Goal: Task Accomplishment & Management: Manage account settings

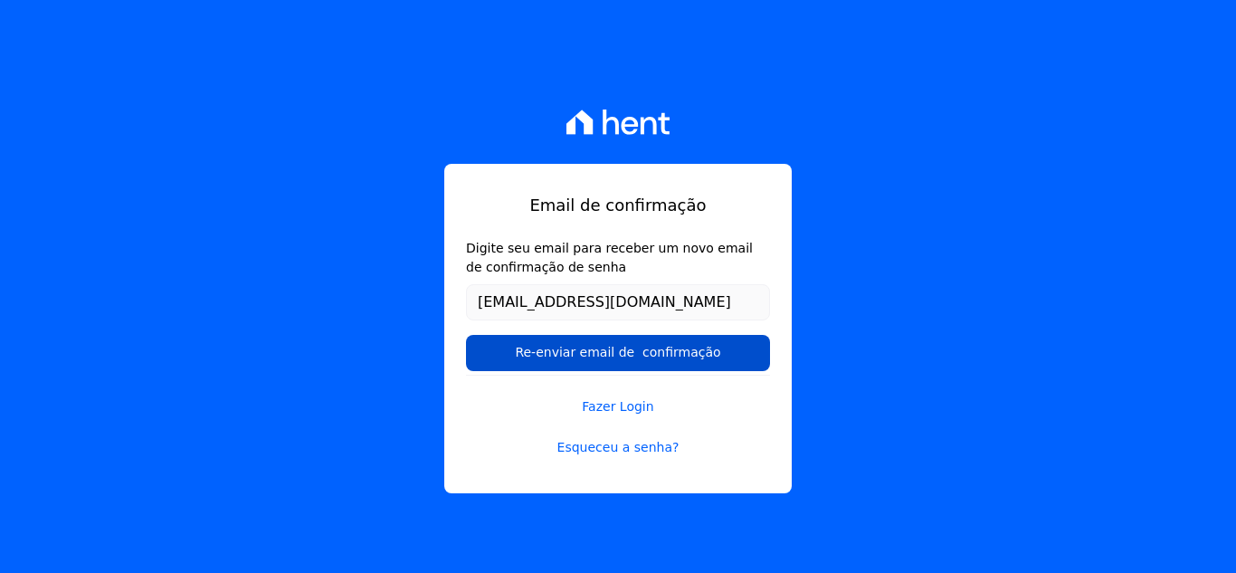
click at [578, 351] on input "Re-enviar email de confirmação" at bounding box center [618, 353] width 304 height 36
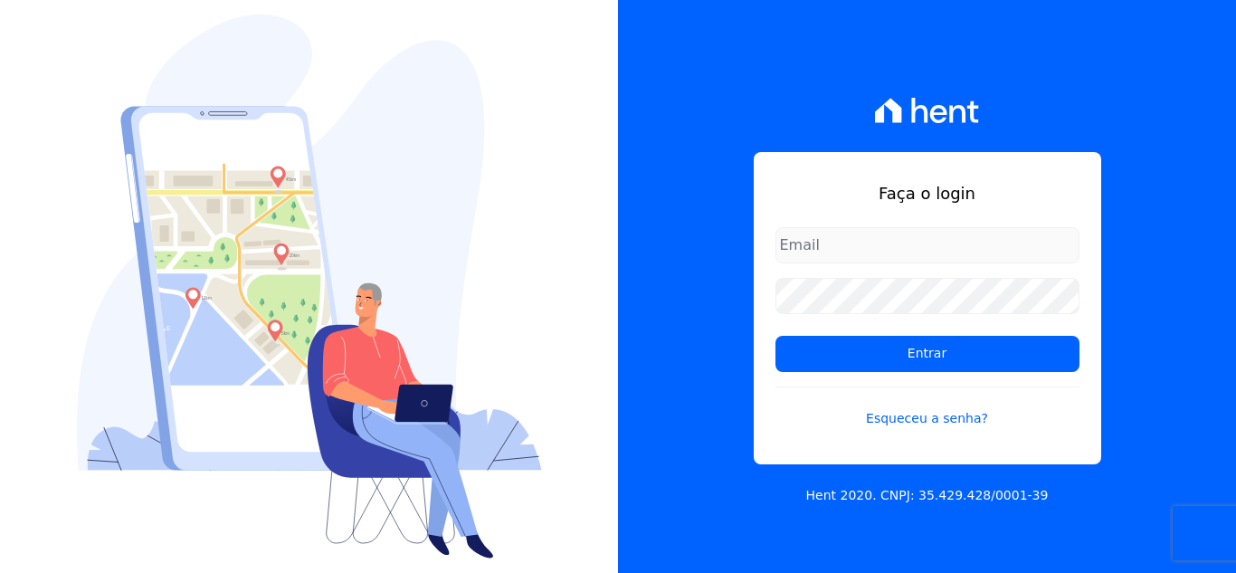
type input "[EMAIL_ADDRESS][DOMAIN_NAME]"
click at [699, 73] on div "Faça o login [EMAIL_ADDRESS][DOMAIN_NAME] Entrar Esqueceu a senha? Hent 2020. C…" at bounding box center [927, 286] width 618 height 573
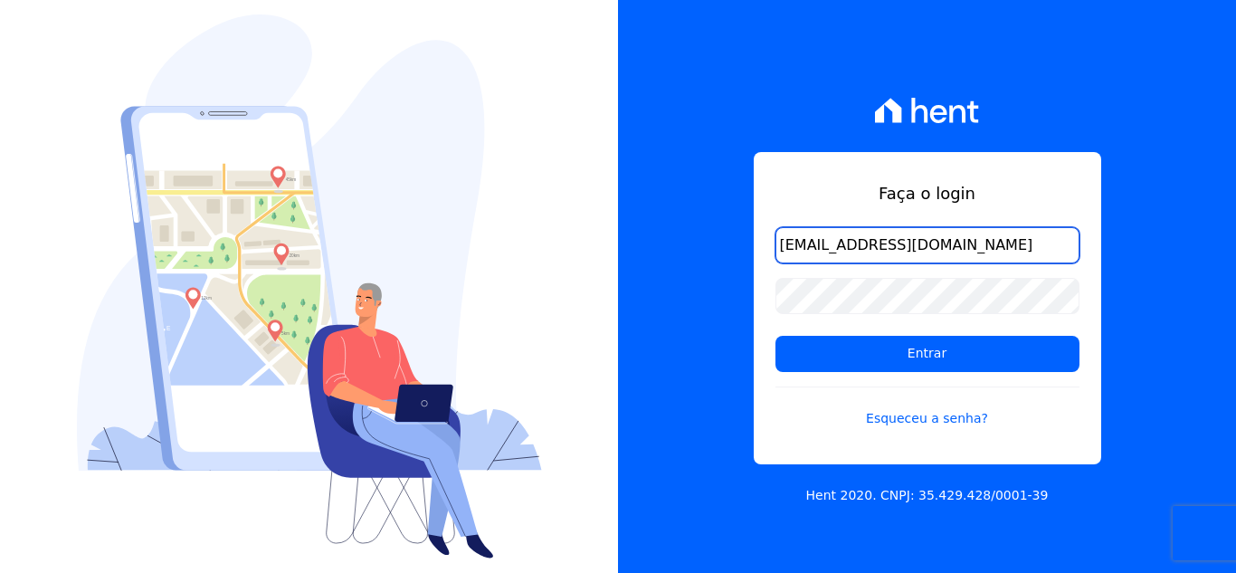
drag, startPoint x: 981, startPoint y: 250, endPoint x: 720, endPoint y: 251, distance: 260.6
click at [722, 252] on div "Faça o login [EMAIL_ADDRESS][DOMAIN_NAME] Entrar Esqueceu a senha? Hent 2020. C…" at bounding box center [927, 286] width 618 height 573
type input "[EMAIL_ADDRESS][DOMAIN_NAME]"
click at [910, 423] on link "Esqueceu a senha?" at bounding box center [927, 407] width 304 height 42
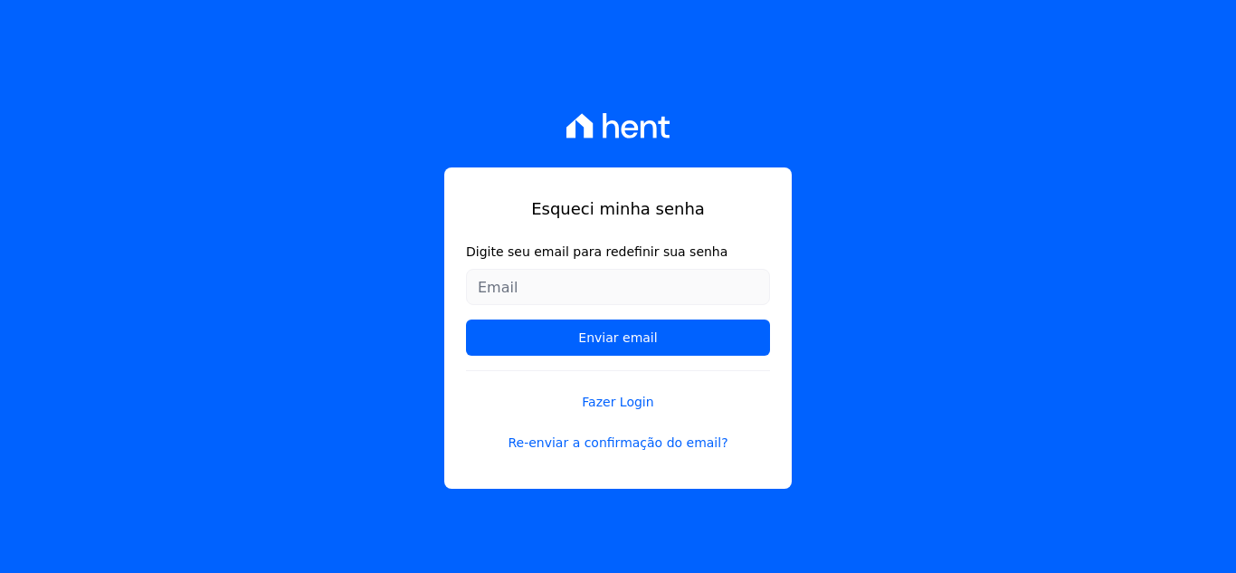
click at [503, 294] on input "Digite seu email para redefinir sua senha" at bounding box center [618, 287] width 304 height 36
click at [524, 288] on input "Digite seu email para redefinir sua senha" at bounding box center [618, 287] width 304 height 36
type input "[EMAIL_ADDRESS][DOMAIN_NAME]"
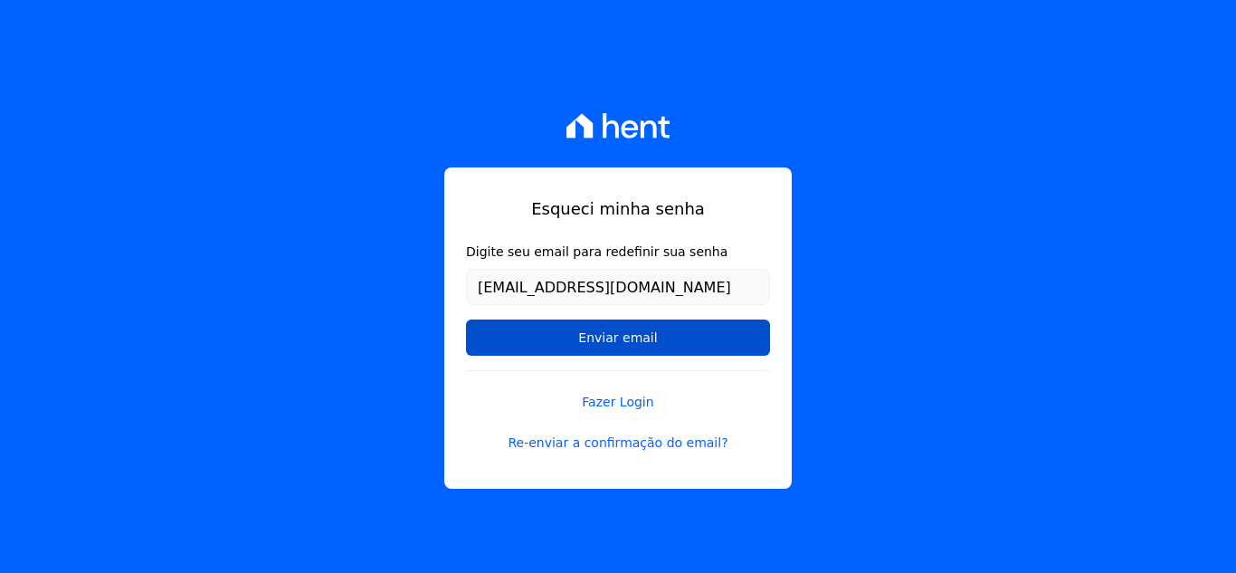
click at [600, 337] on input "Enviar email" at bounding box center [618, 337] width 304 height 36
